Goal: Use online tool/utility: Utilize a website feature to perform a specific function

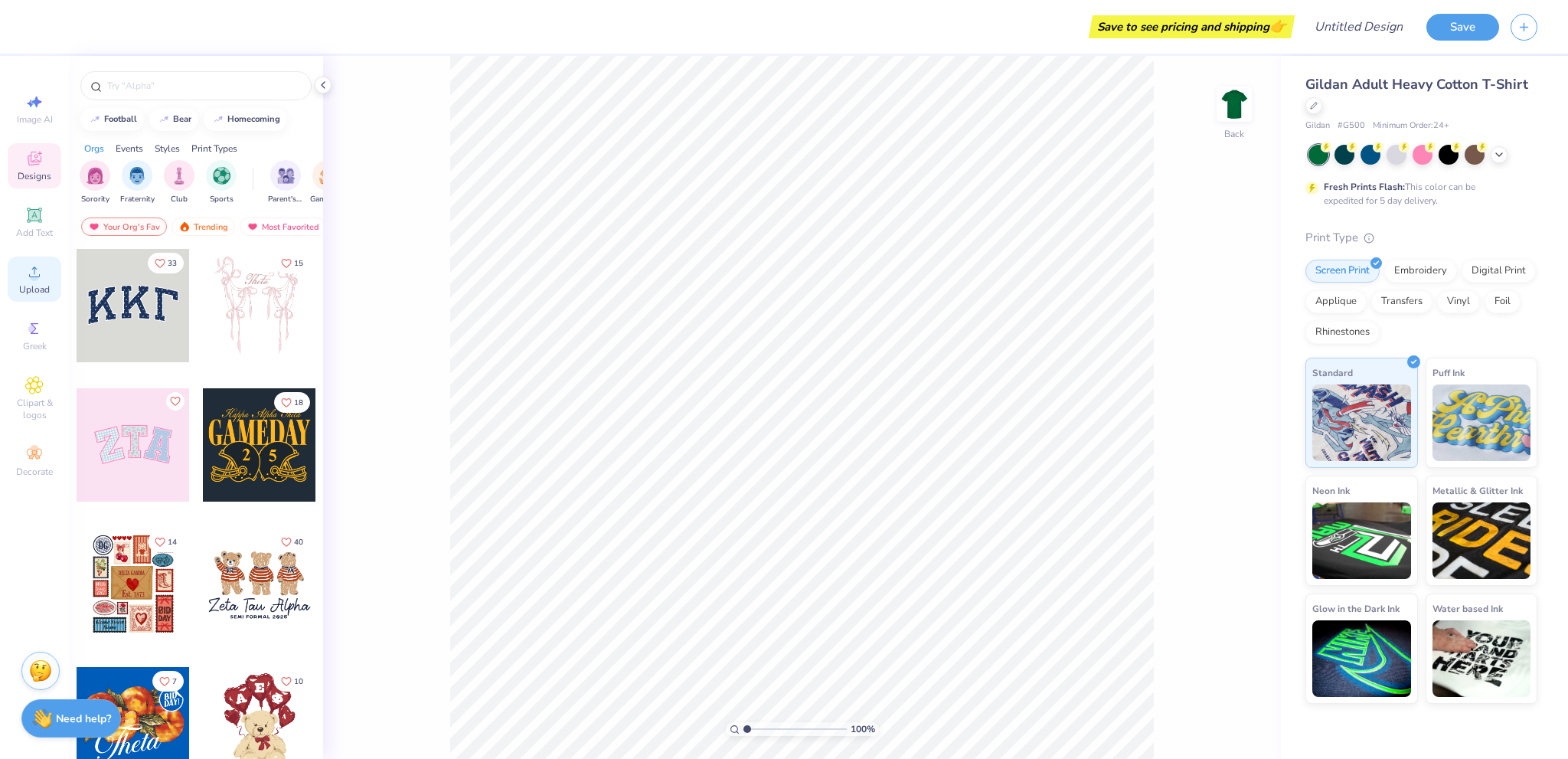
click at [40, 264] on icon at bounding box center [34, 271] width 19 height 19
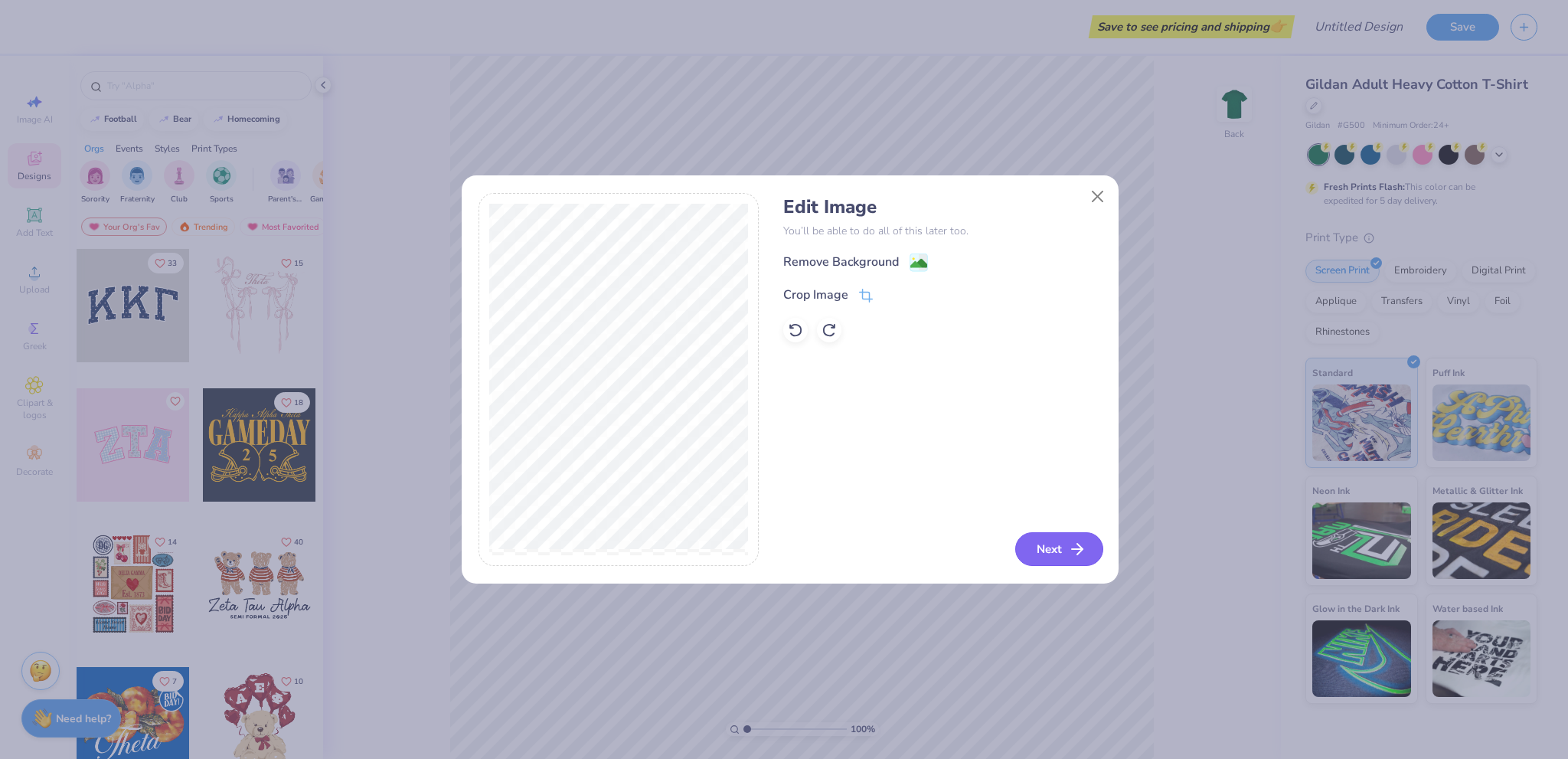
click at [1045, 542] on button "Next" at bounding box center [1059, 549] width 88 height 34
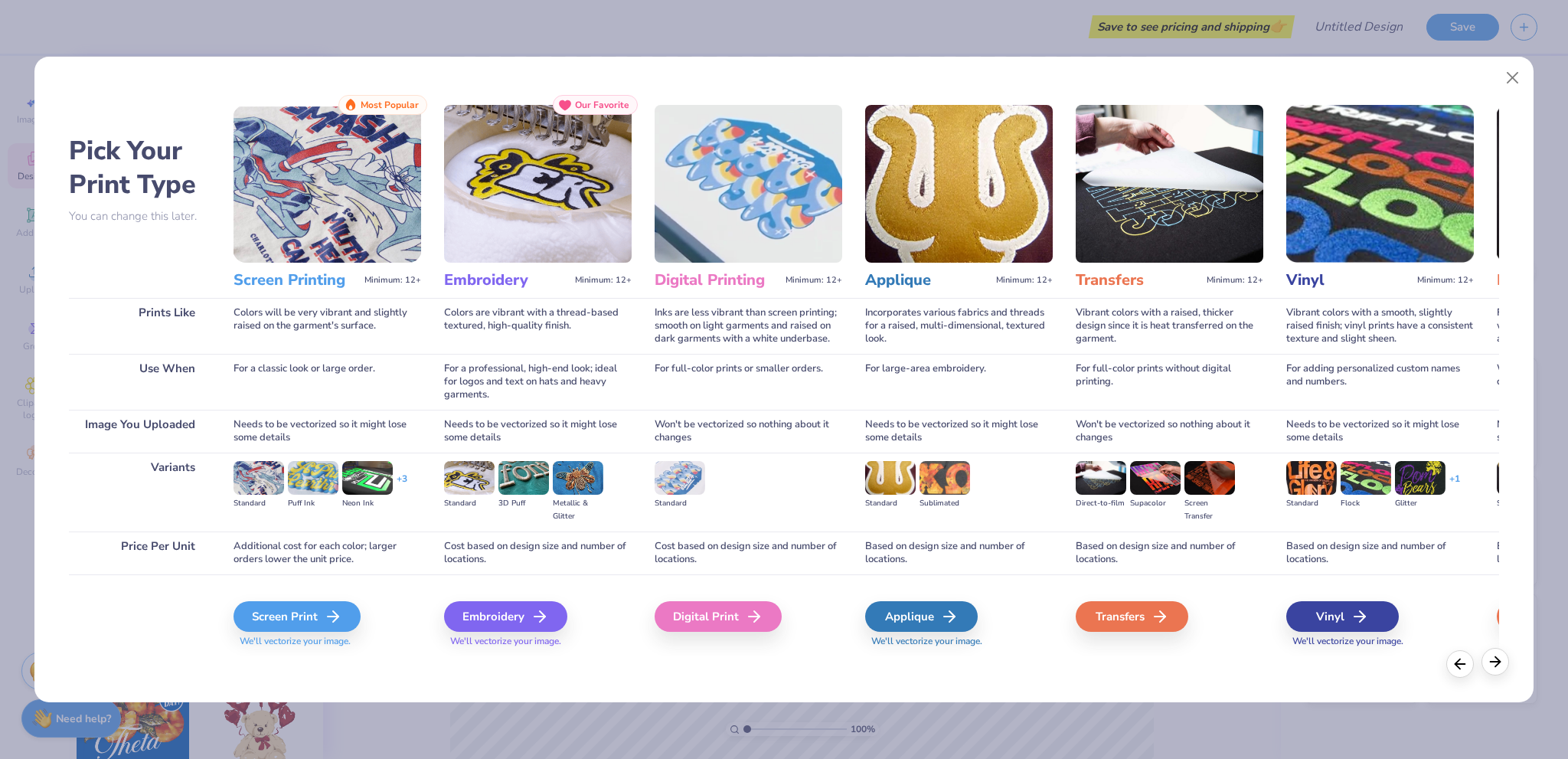
click at [1498, 662] on line at bounding box center [1495, 662] width 10 height 0
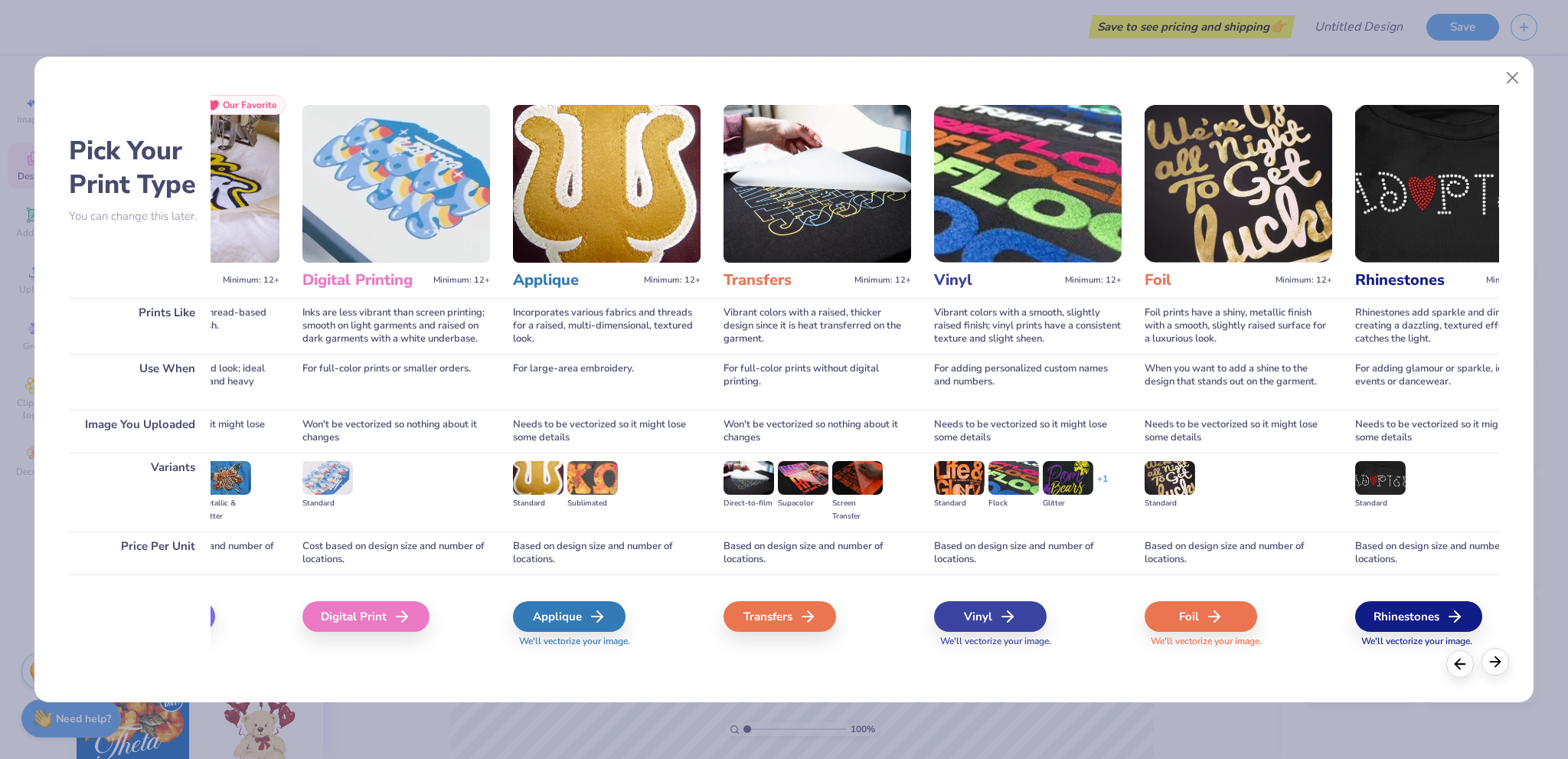
scroll to position [0, 418]
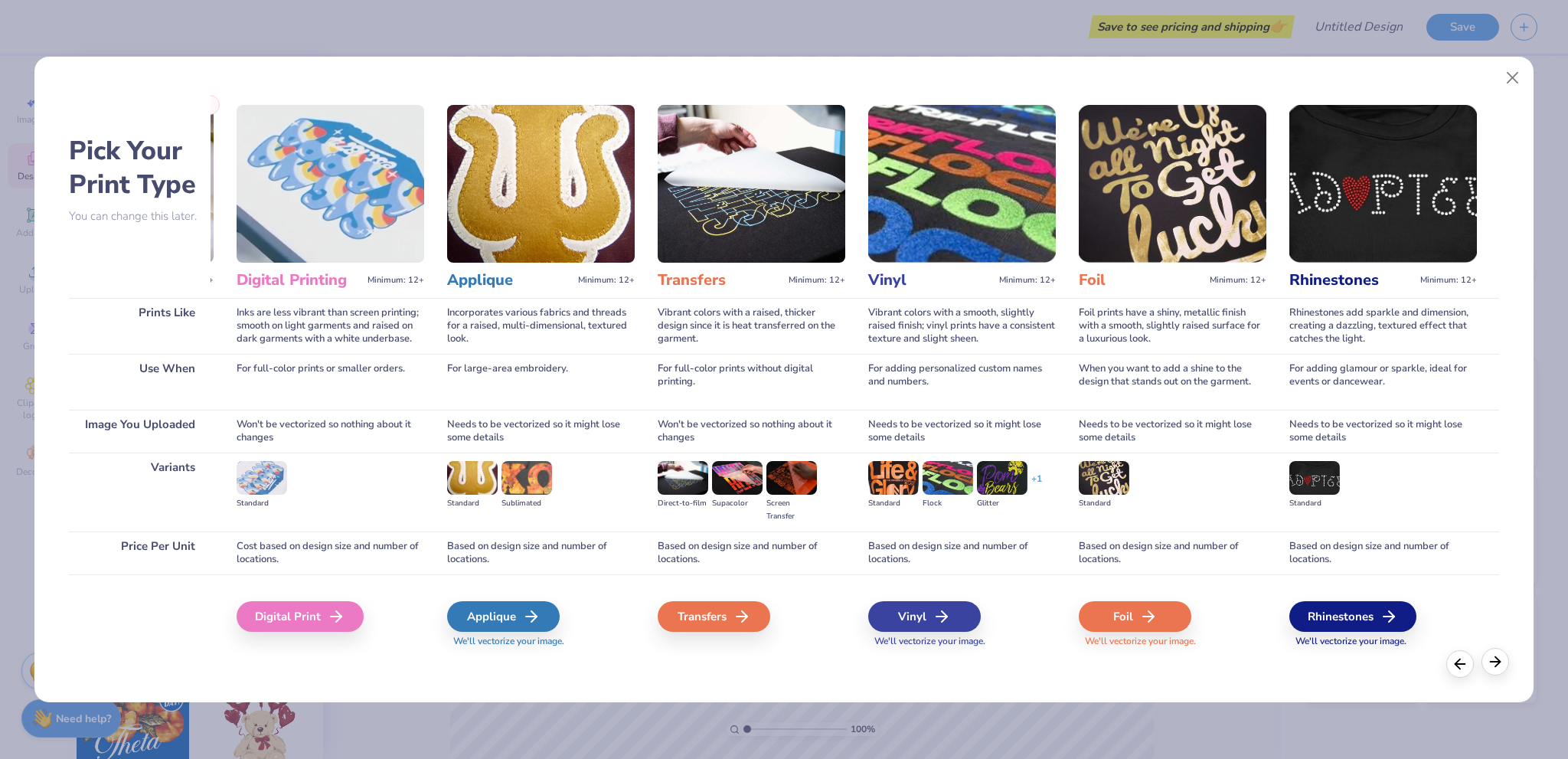
click at [1498, 662] on line at bounding box center [1495, 662] width 10 height 0
click at [1494, 670] on div at bounding box center [1495, 662] width 28 height 28
click at [1464, 669] on icon at bounding box center [1460, 662] width 17 height 17
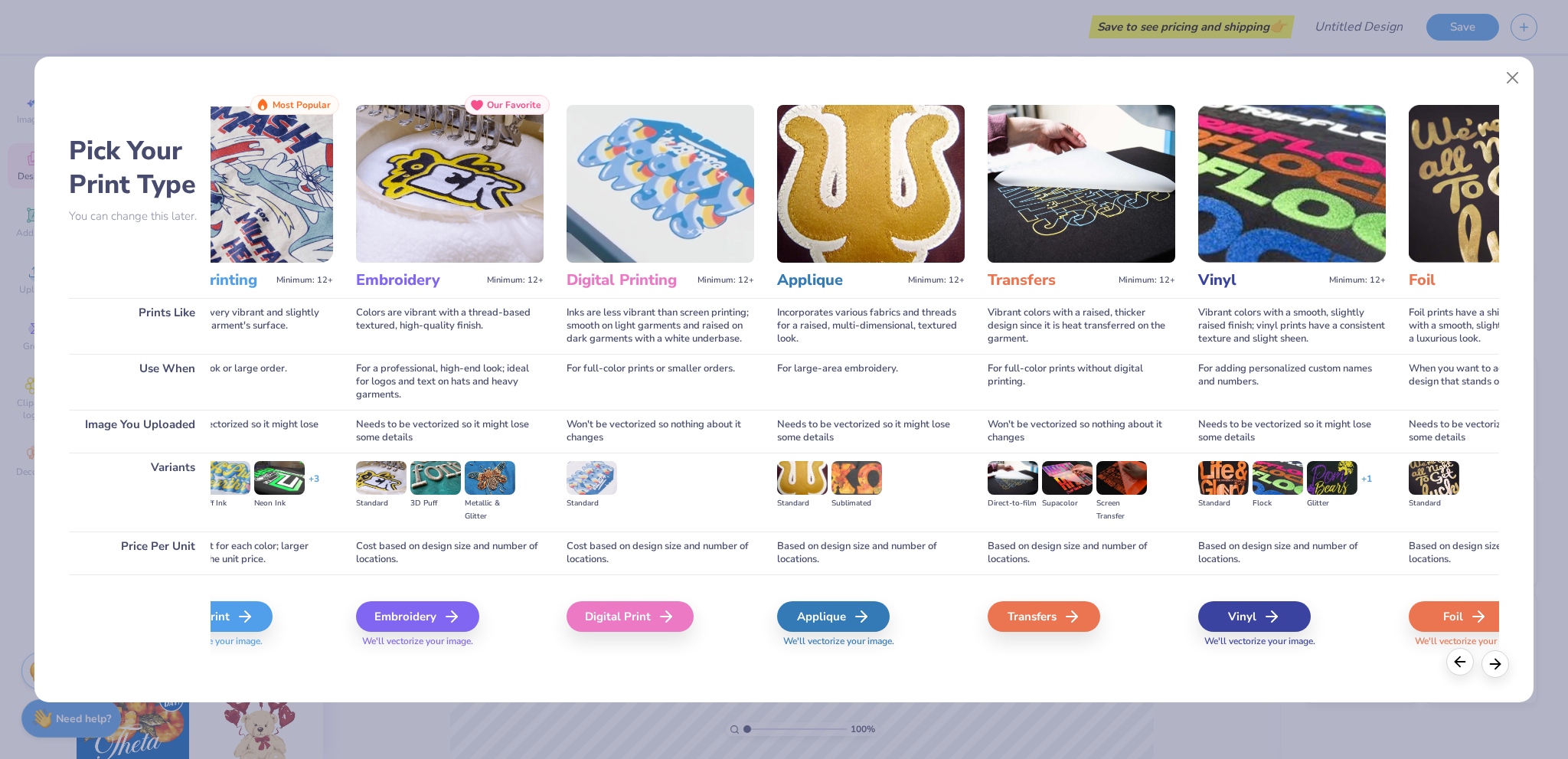
scroll to position [0, 0]
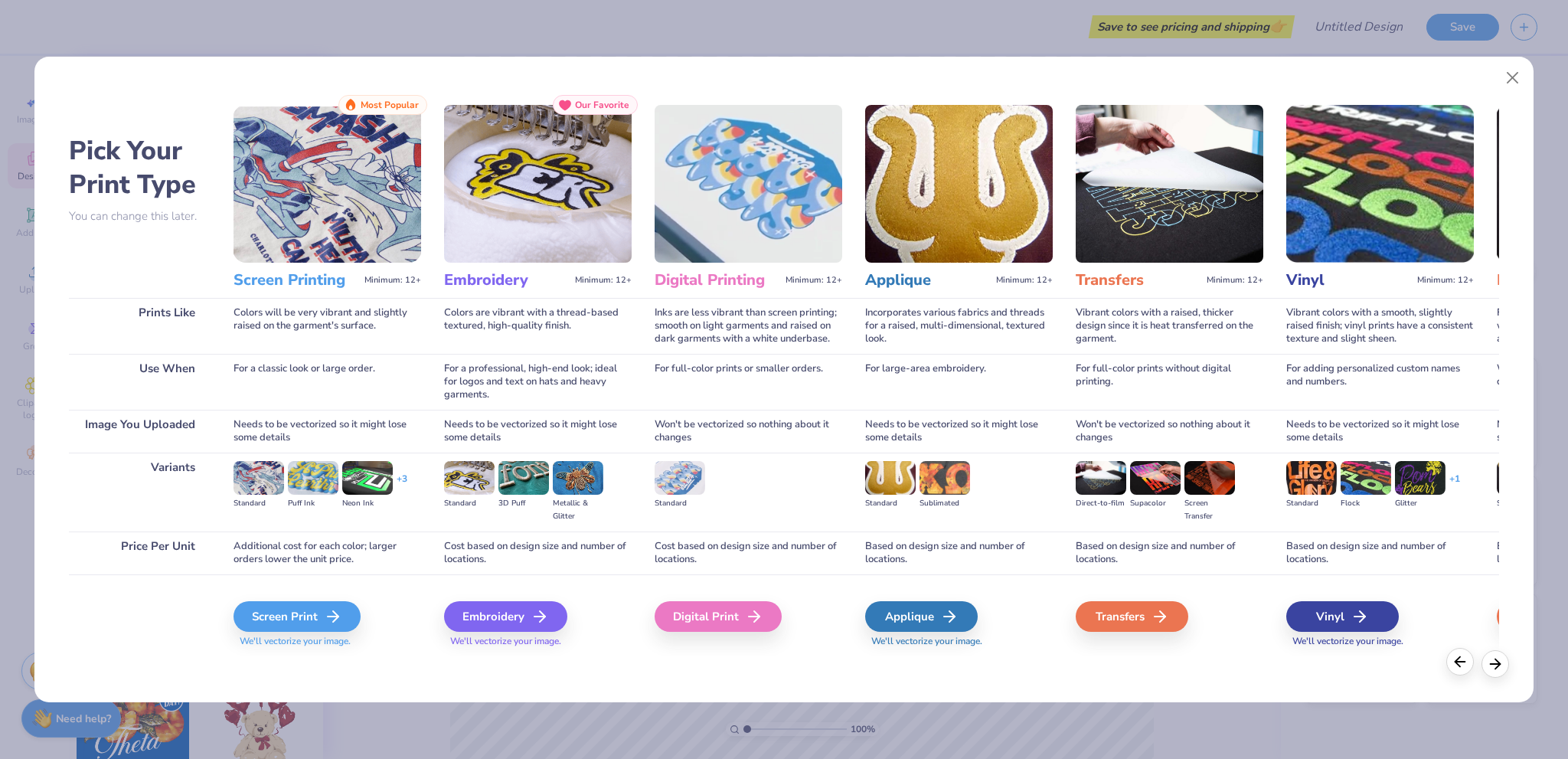
click at [1464, 669] on icon at bounding box center [1460, 662] width 17 height 17
click at [529, 484] on img at bounding box center [524, 478] width 50 height 34
click at [1034, 66] on div "Pick Your Print Type You can change this later. Prints Like Use When Image You …" at bounding box center [784, 376] width 1498 height 654
click at [398, 477] on div "+ 3" at bounding box center [402, 485] width 11 height 26
click at [407, 484] on div "Standard Puff Ink Neon Ink + 3" at bounding box center [327, 485] width 188 height 49
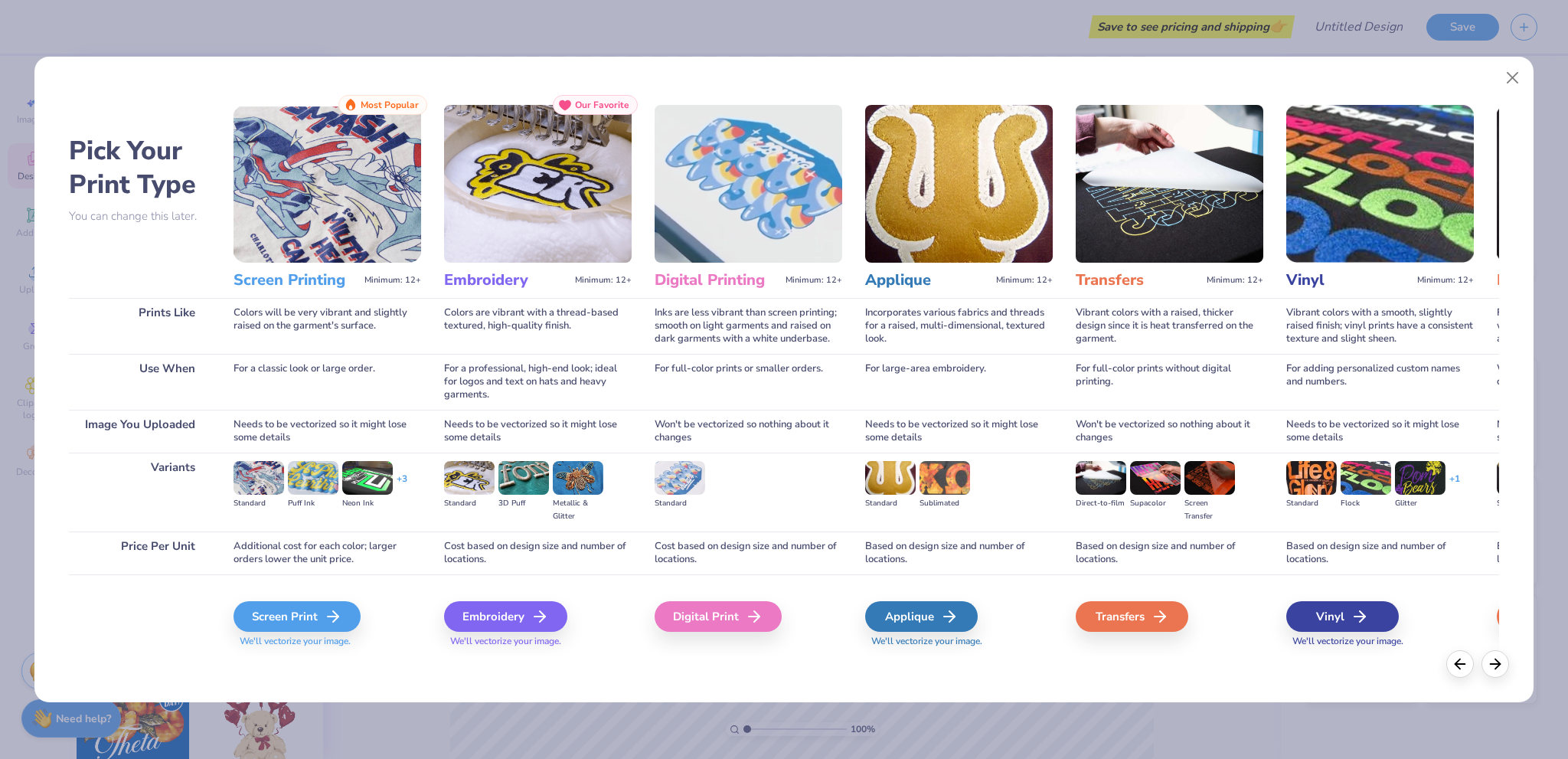
click at [407, 478] on div "+ 3" at bounding box center [402, 485] width 11 height 26
click at [1506, 70] on button "Close" at bounding box center [1513, 78] width 29 height 29
